Goal: Navigation & Orientation: Find specific page/section

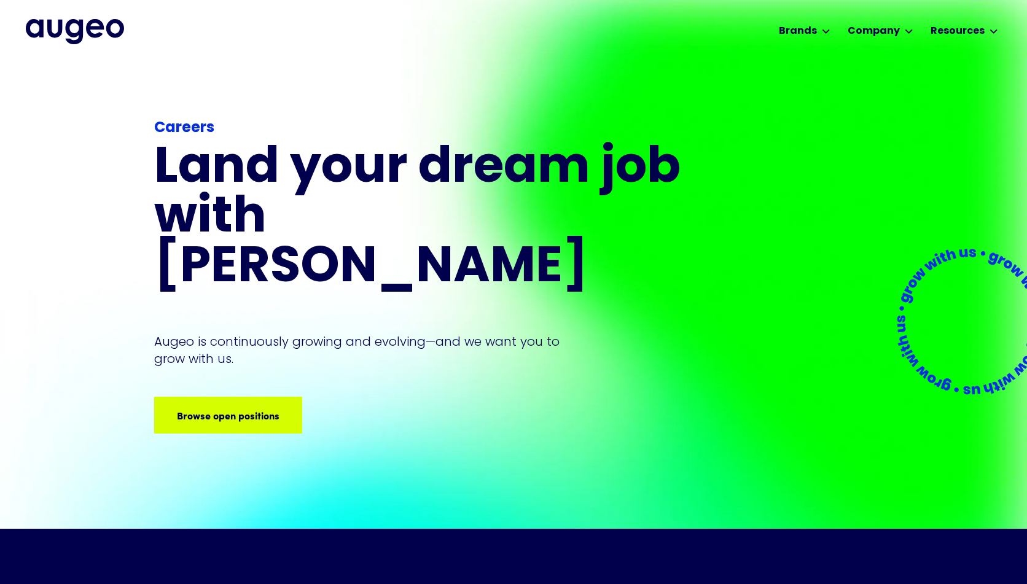
click at [203, 365] on div "Careers Land your dream job﻿ with [PERSON_NAME] is continuously growing and evo…" at bounding box center [419, 275] width 531 height 316
click at [225, 408] on div "Browse open positions" at bounding box center [214, 415] width 103 height 15
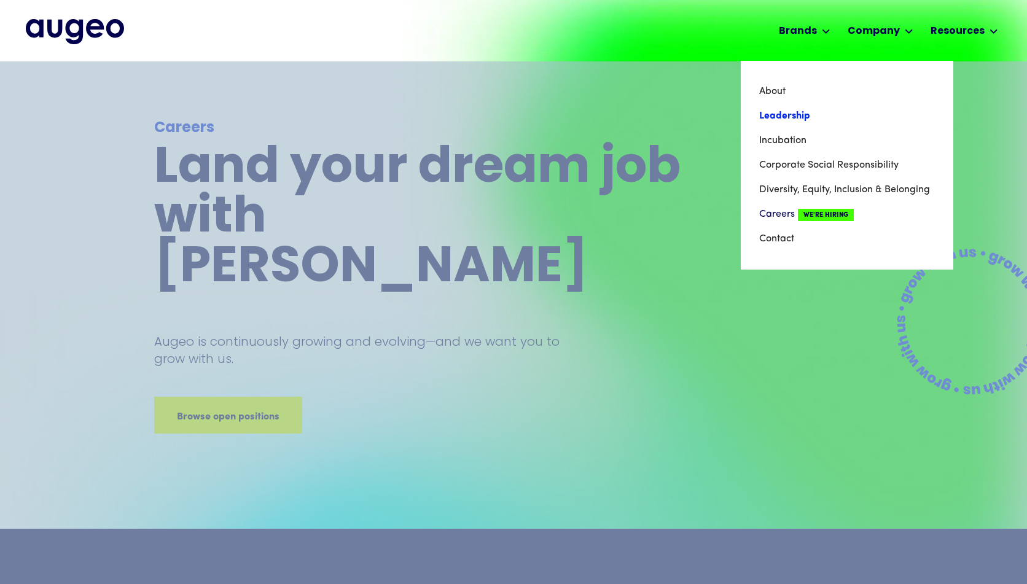
click at [840, 114] on link "Leadership" at bounding box center [847, 116] width 176 height 25
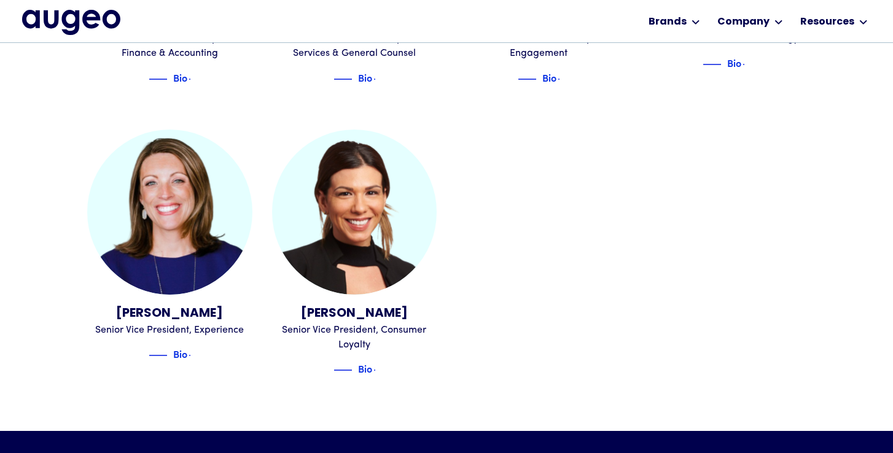
scroll to position [1456, 0]
